Goal: Task Accomplishment & Management: Complete application form

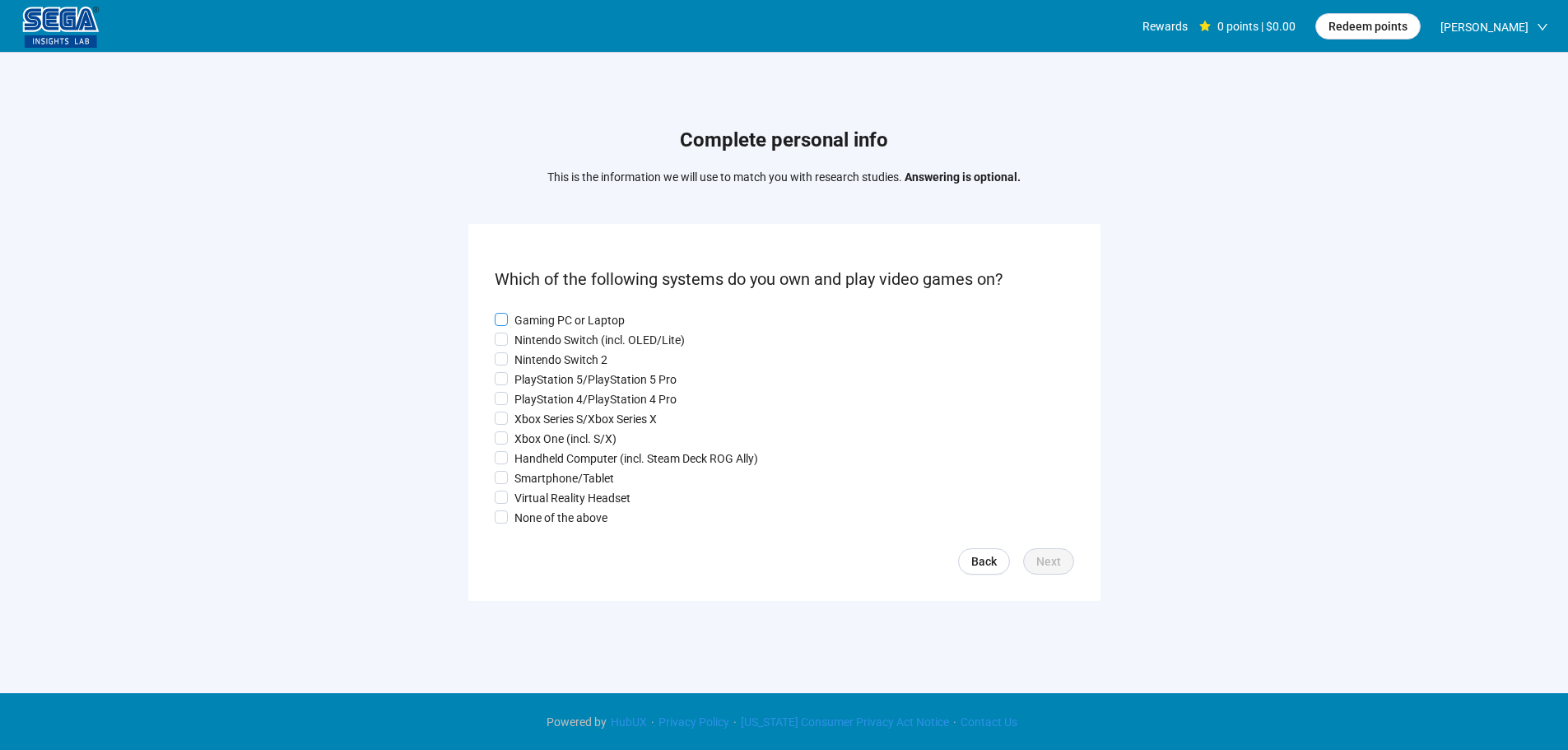
click at [550, 316] on p "Gaming PC or Laptop" at bounding box center [570, 320] width 111 height 18
drag, startPoint x: 545, startPoint y: 330, endPoint x: 539, endPoint y: 350, distance: 20.9
click at [545, 331] on p "Nintendo Switch (incl. OLED/Lite)" at bounding box center [600, 340] width 170 height 18
drag, startPoint x: 539, startPoint y: 356, endPoint x: 539, endPoint y: 383, distance: 27.0
click at [539, 358] on p "Nintendo Switch 2" at bounding box center [561, 359] width 93 height 18
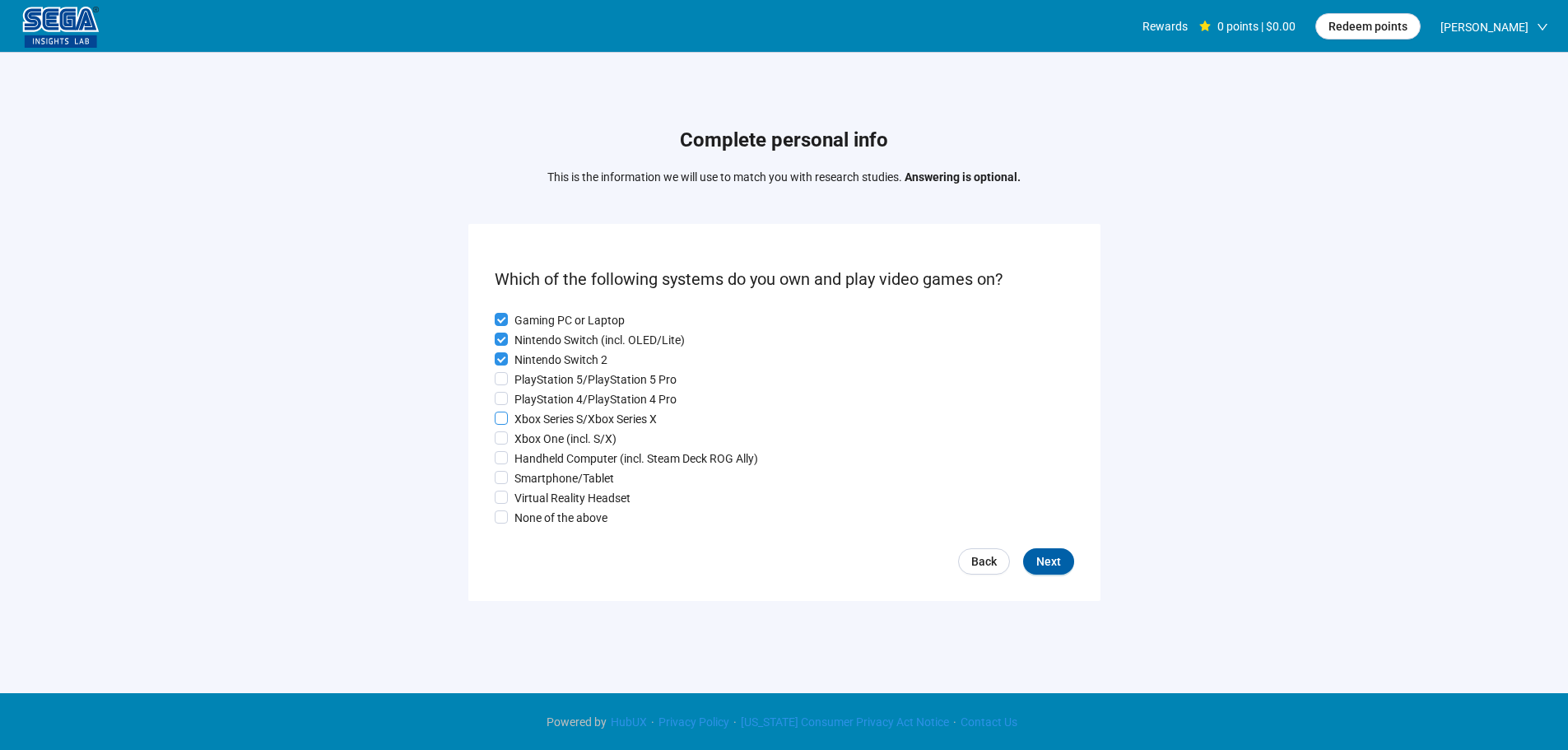
drag, startPoint x: 540, startPoint y: 386, endPoint x: 543, endPoint y: 418, distance: 32.1
click at [540, 390] on div "Gaming PC or Laptop Nintendo Switch (incl. OLED/Lite) Nintendo Switch 2 PlaySta…" at bounding box center [784, 419] width 579 height 215
click at [545, 423] on p "Xbox Series S/Xbox Series X" at bounding box center [585, 419] width 142 height 18
click at [542, 445] on p "Xbox One (incl. S/X)" at bounding box center [566, 438] width 102 height 18
drag, startPoint x: 539, startPoint y: 472, endPoint x: 539, endPoint y: 497, distance: 25.0
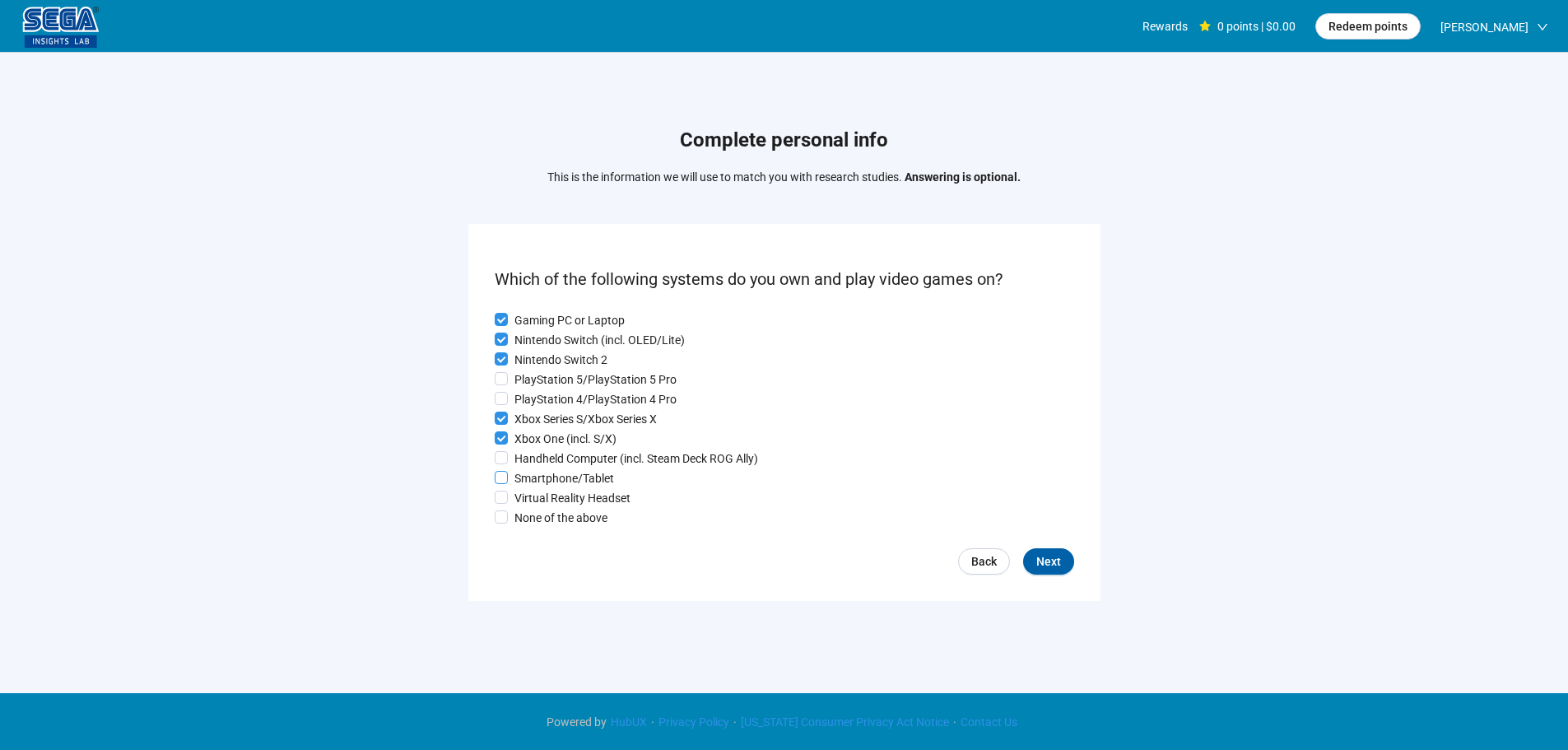
click at [539, 474] on p "Smartphone/Tablet" at bounding box center [564, 478] width 100 height 18
click at [539, 497] on p "Virtual Reality Headset" at bounding box center [573, 498] width 116 height 18
click at [545, 392] on p "PlayStation 4/PlayStation 4 Pro" at bounding box center [596, 399] width 163 height 18
click at [1045, 561] on span "Next" at bounding box center [1048, 561] width 25 height 18
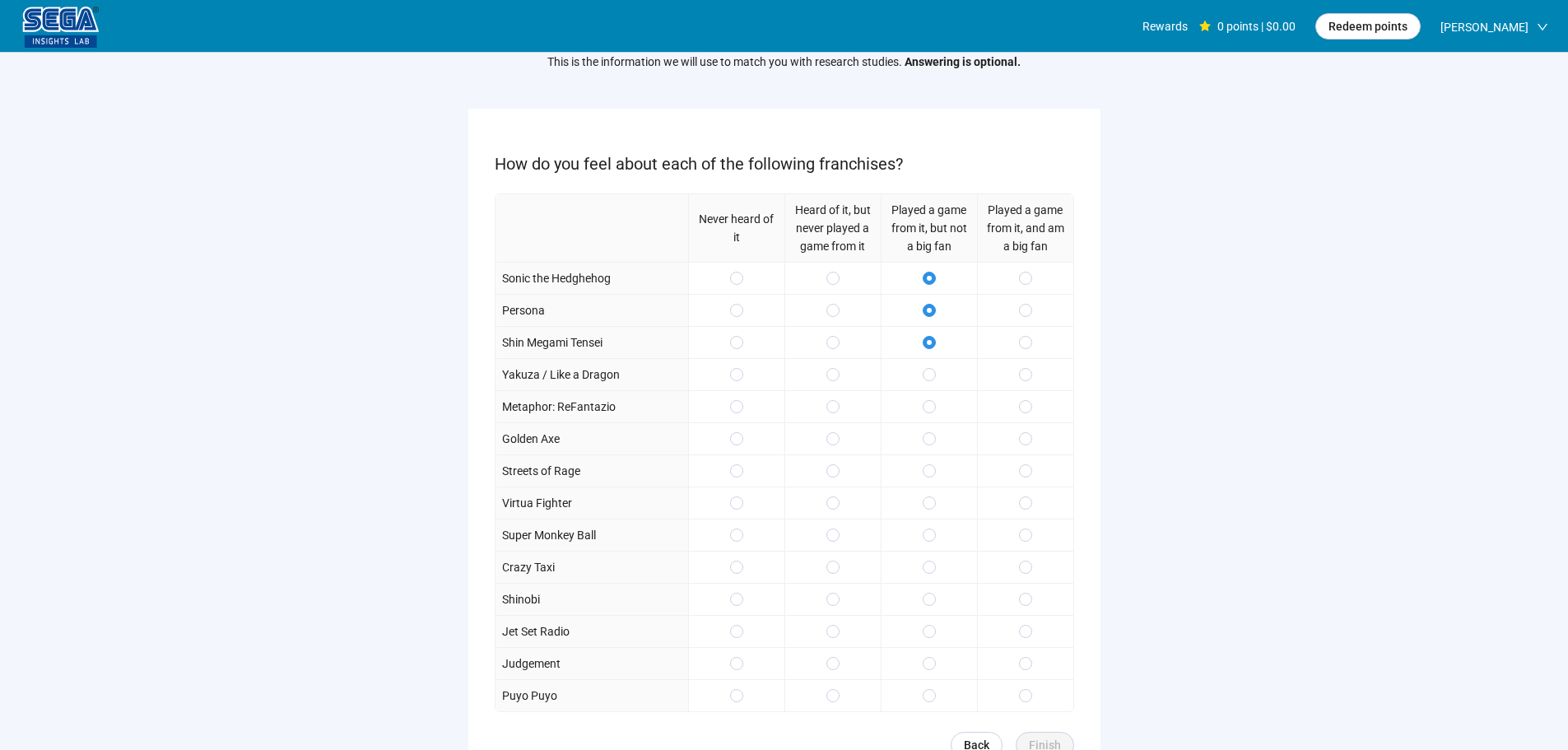
scroll to position [164, 0]
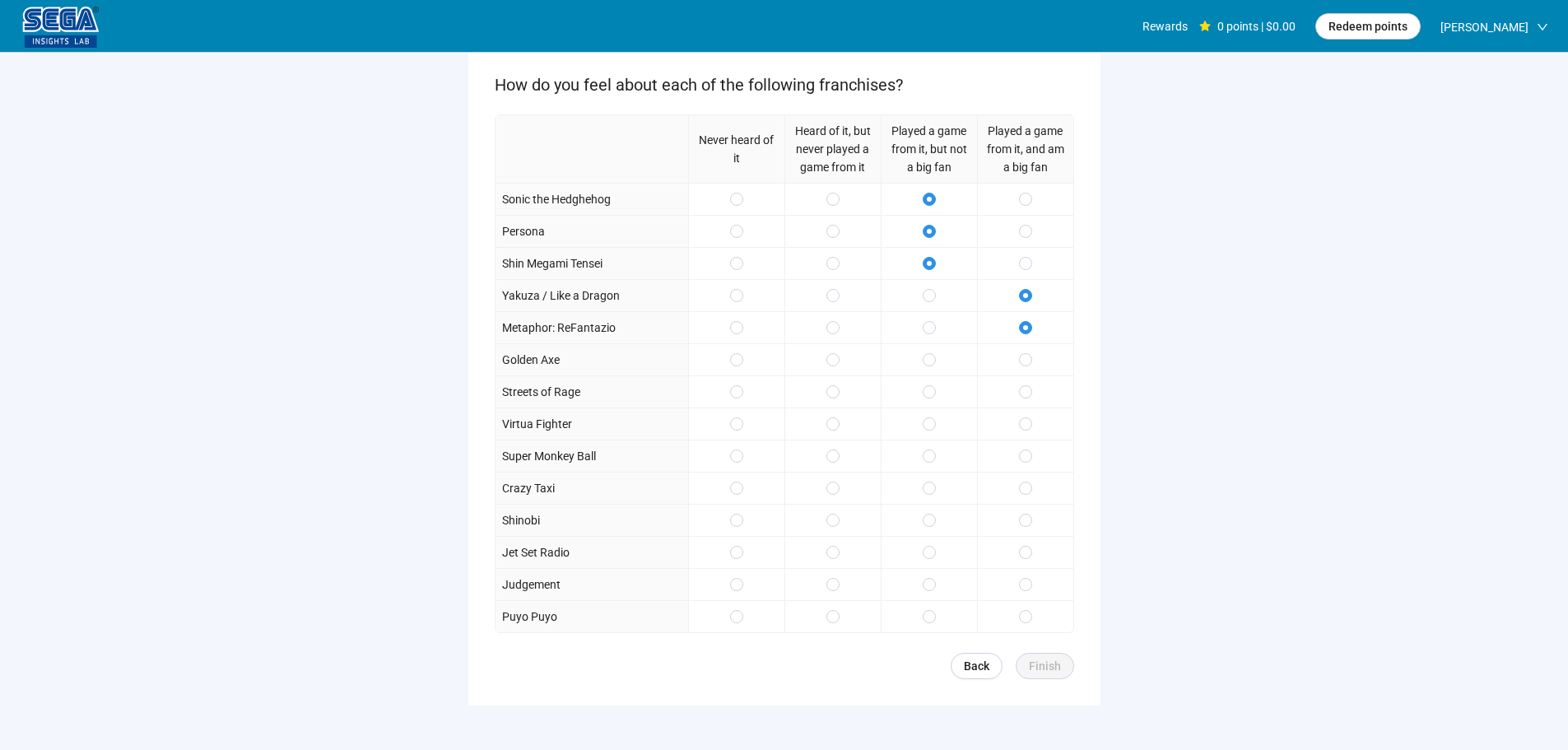
click at [1034, 369] on div at bounding box center [1024, 359] width 96 height 32
click at [924, 496] on label at bounding box center [928, 488] width 13 height 18
click at [1034, 519] on div at bounding box center [1024, 520] width 96 height 32
click at [1021, 559] on span at bounding box center [1025, 552] width 13 height 13
click at [1019, 591] on span at bounding box center [1025, 584] width 13 height 13
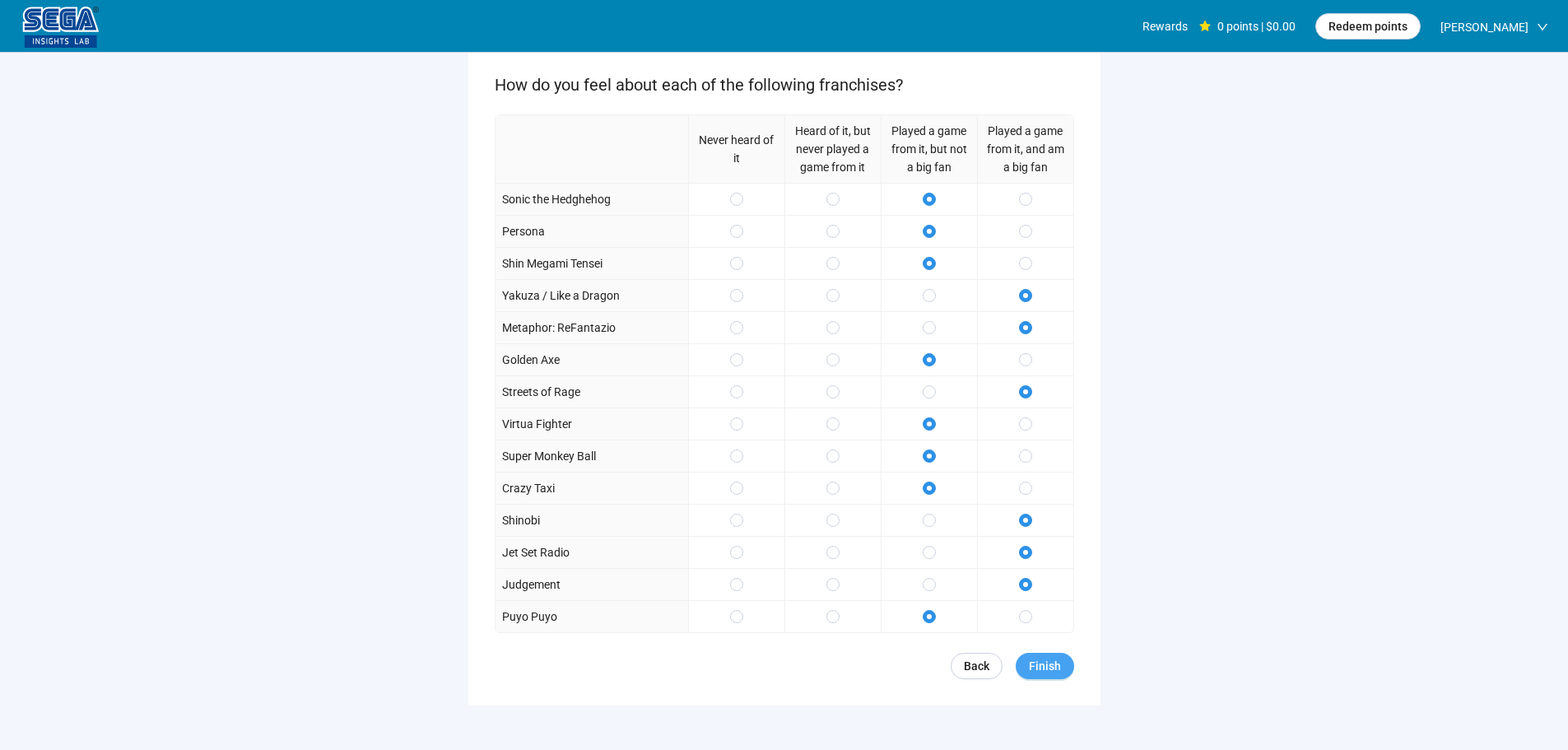
click at [1050, 669] on span "Finish" at bounding box center [1045, 666] width 32 height 18
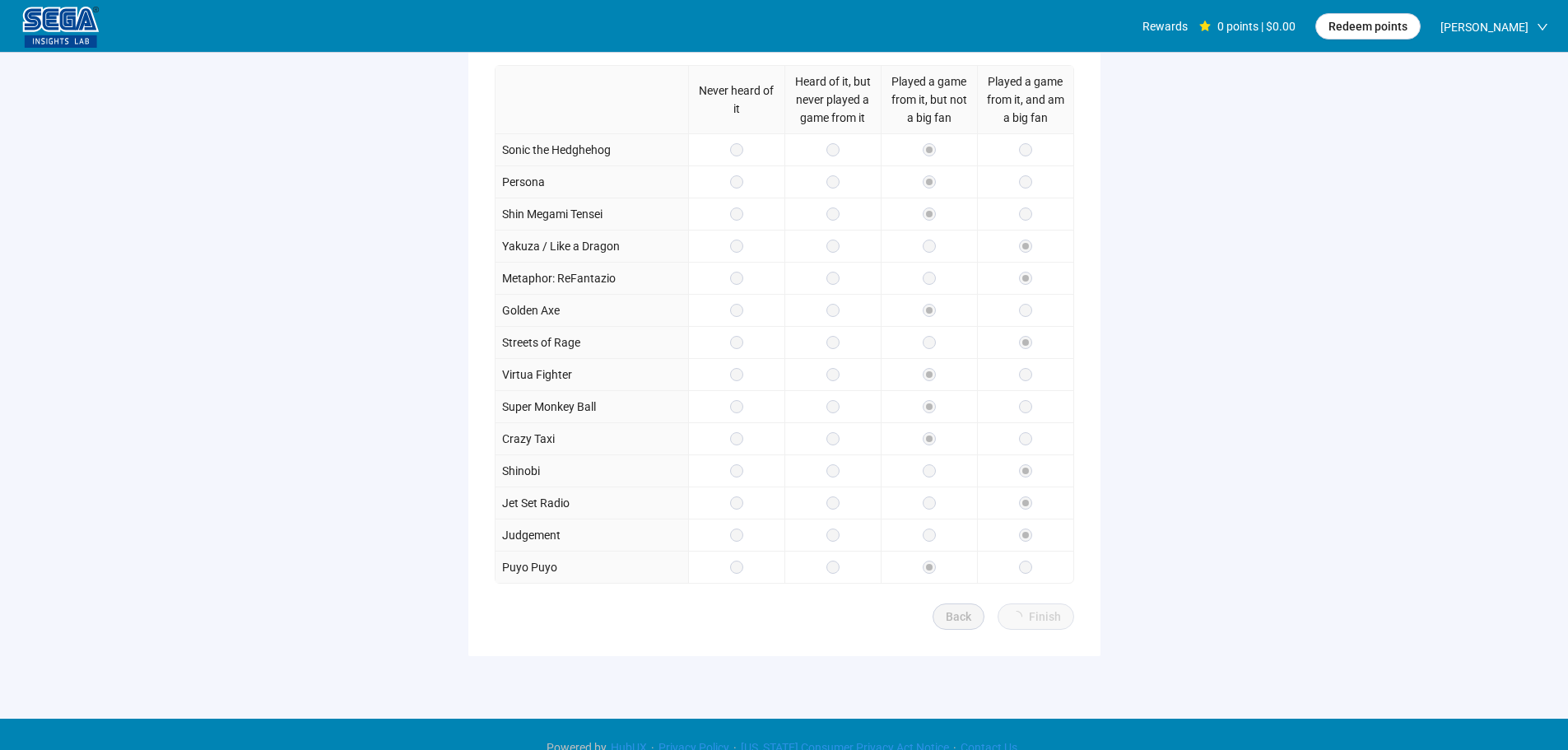
scroll to position [240, 0]
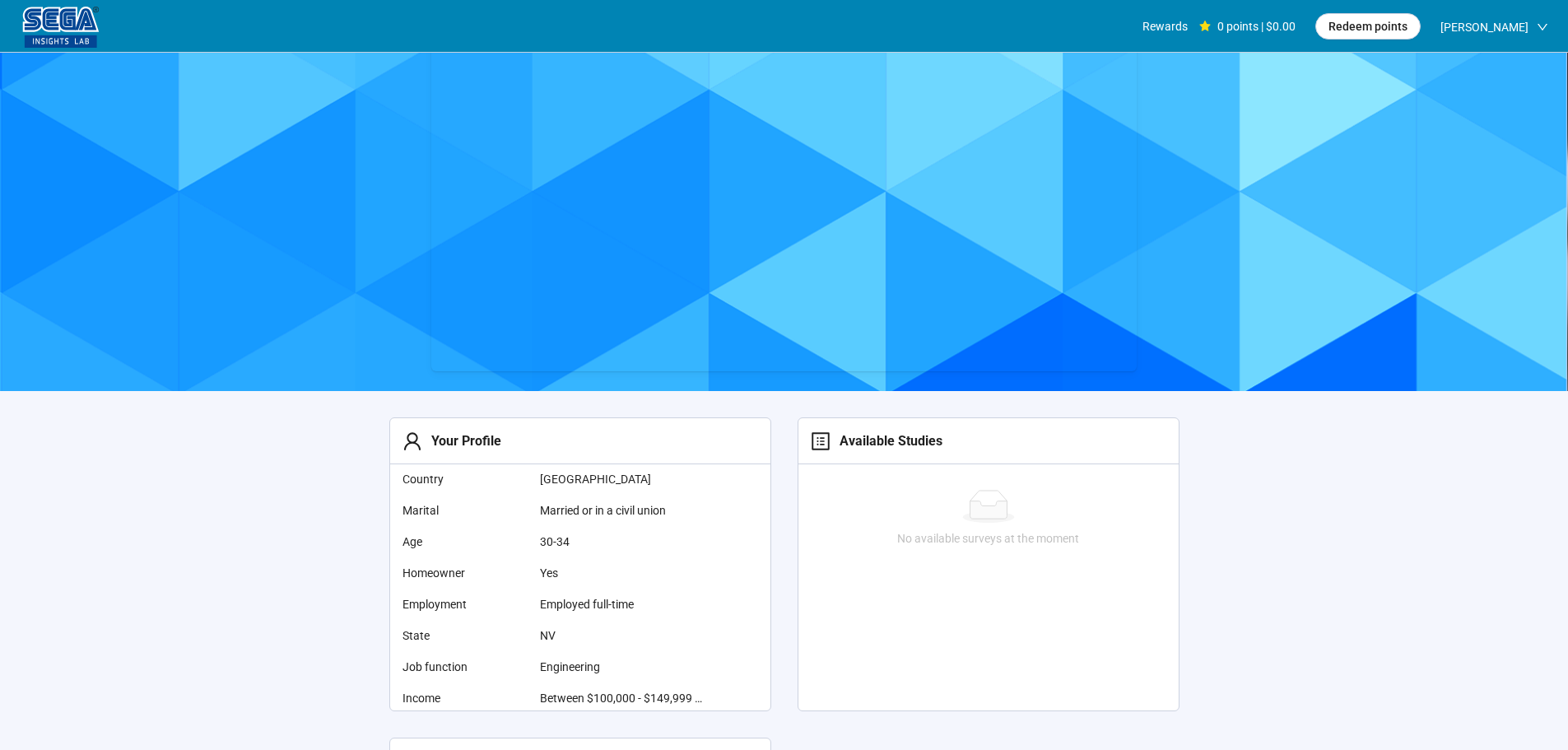
scroll to position [83, 0]
